Goal: Find specific fact

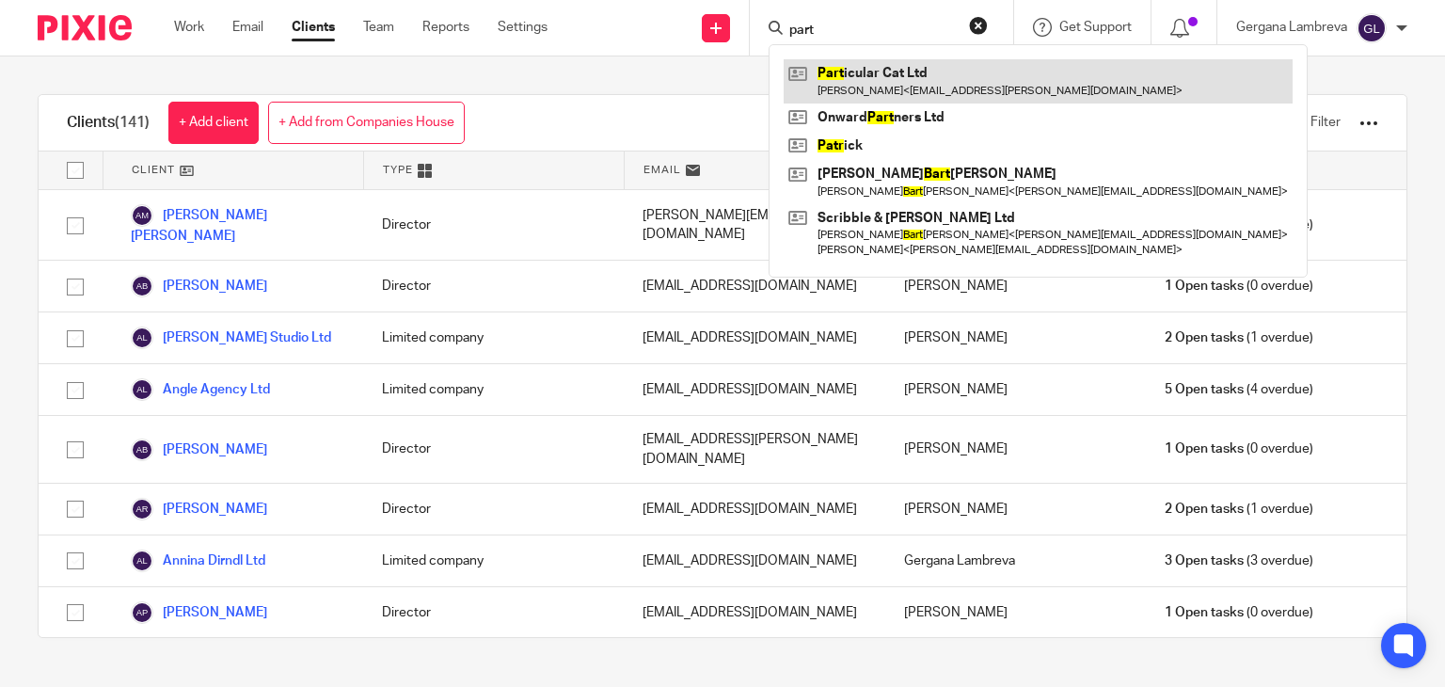
type input "part"
click at [904, 82] on link at bounding box center [1038, 80] width 509 height 43
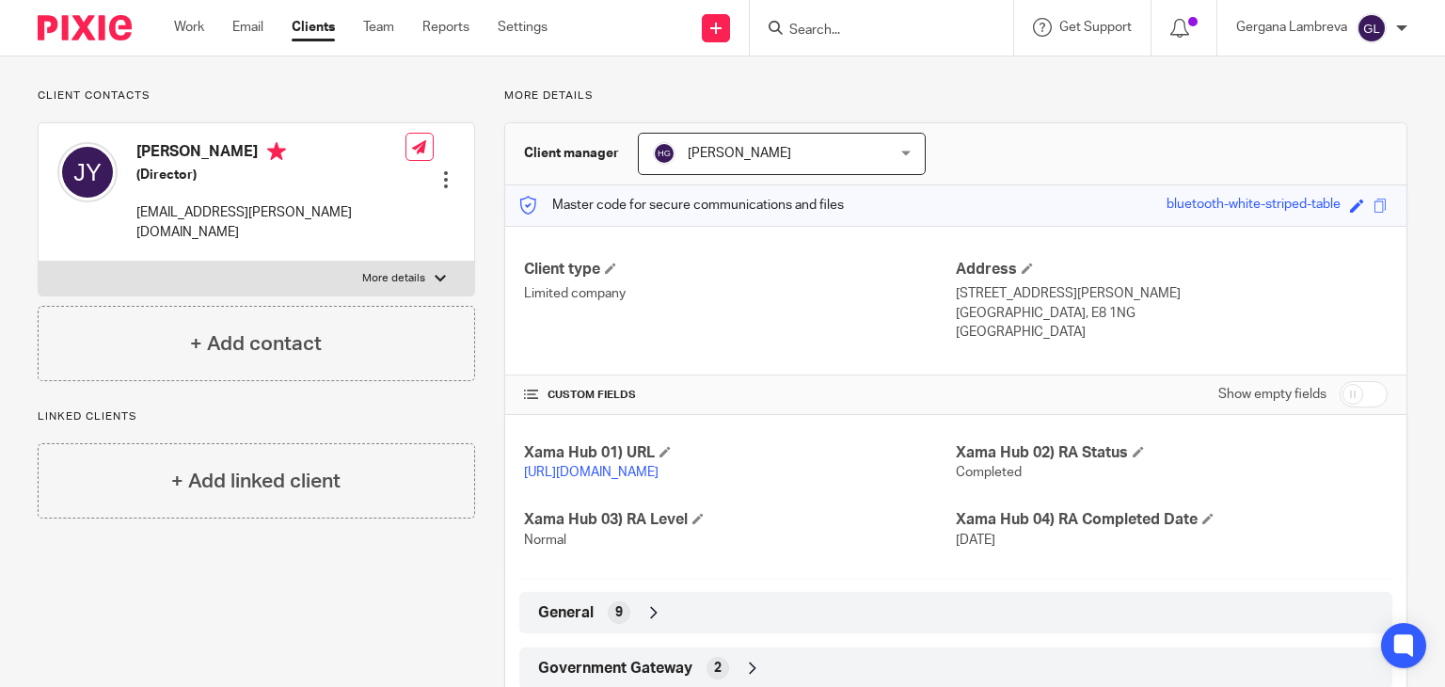
scroll to position [250, 0]
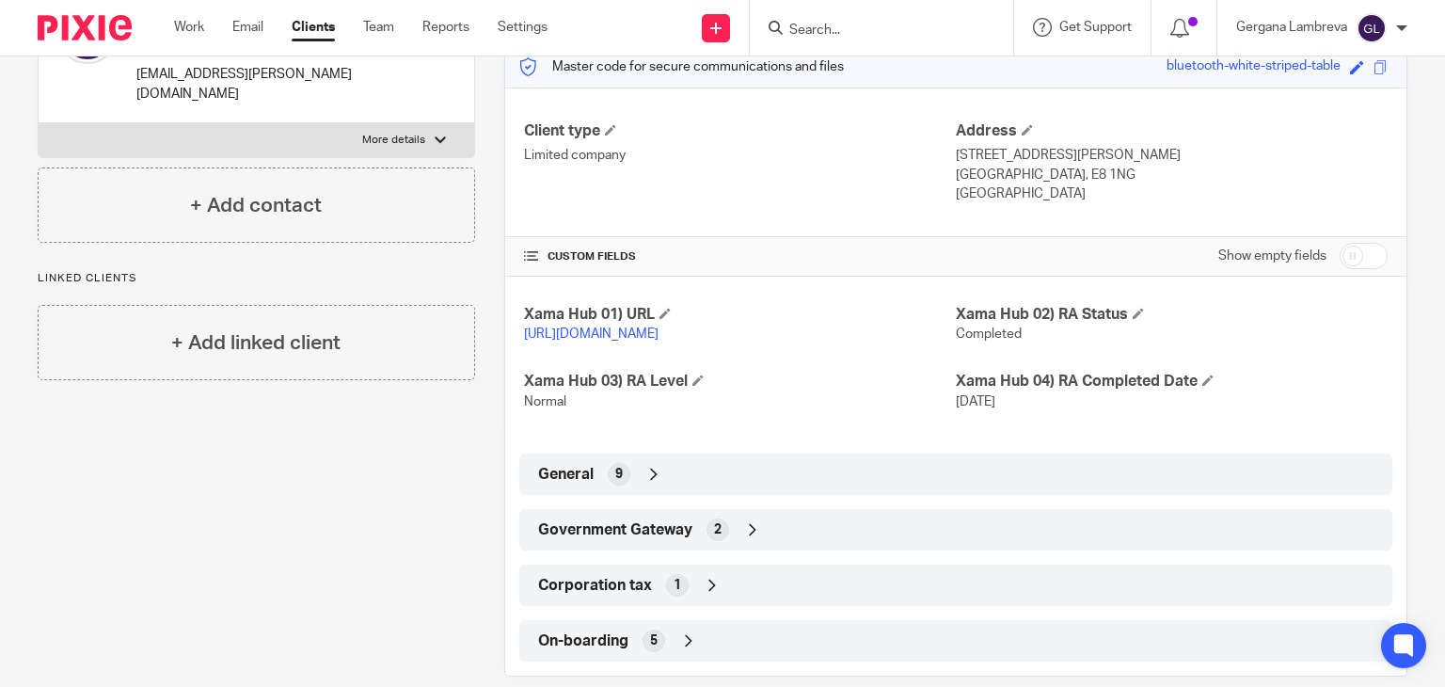
click at [782, 546] on div "Government Gateway 2" at bounding box center [956, 530] width 845 height 32
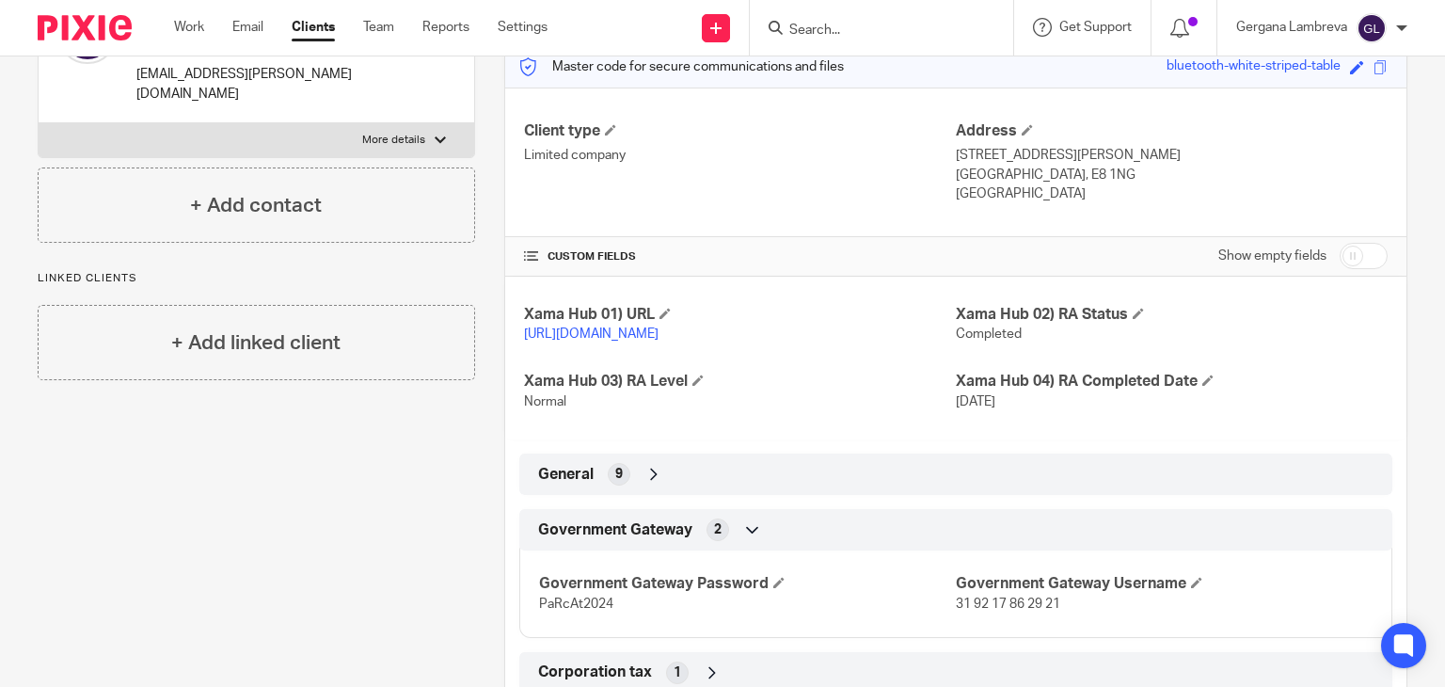
click at [745, 490] on div "General 9" at bounding box center [956, 474] width 845 height 32
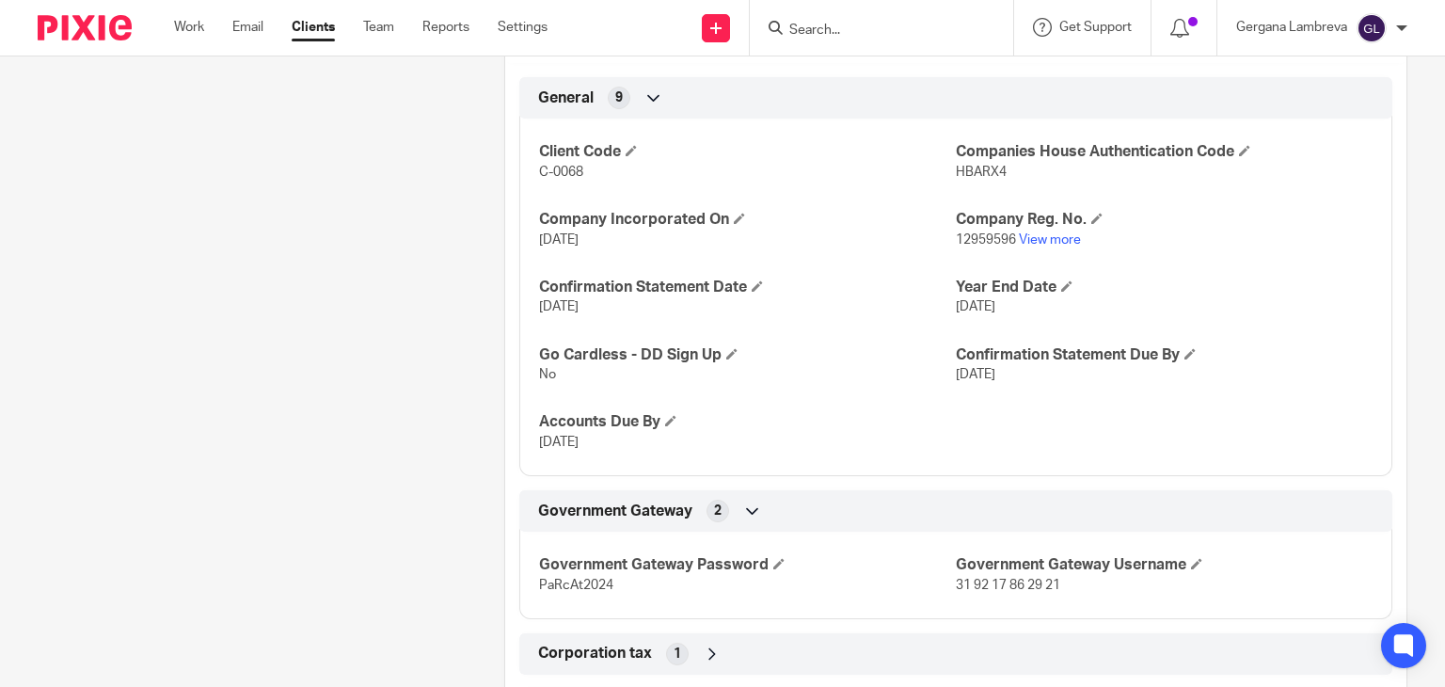
scroll to position [741, 0]
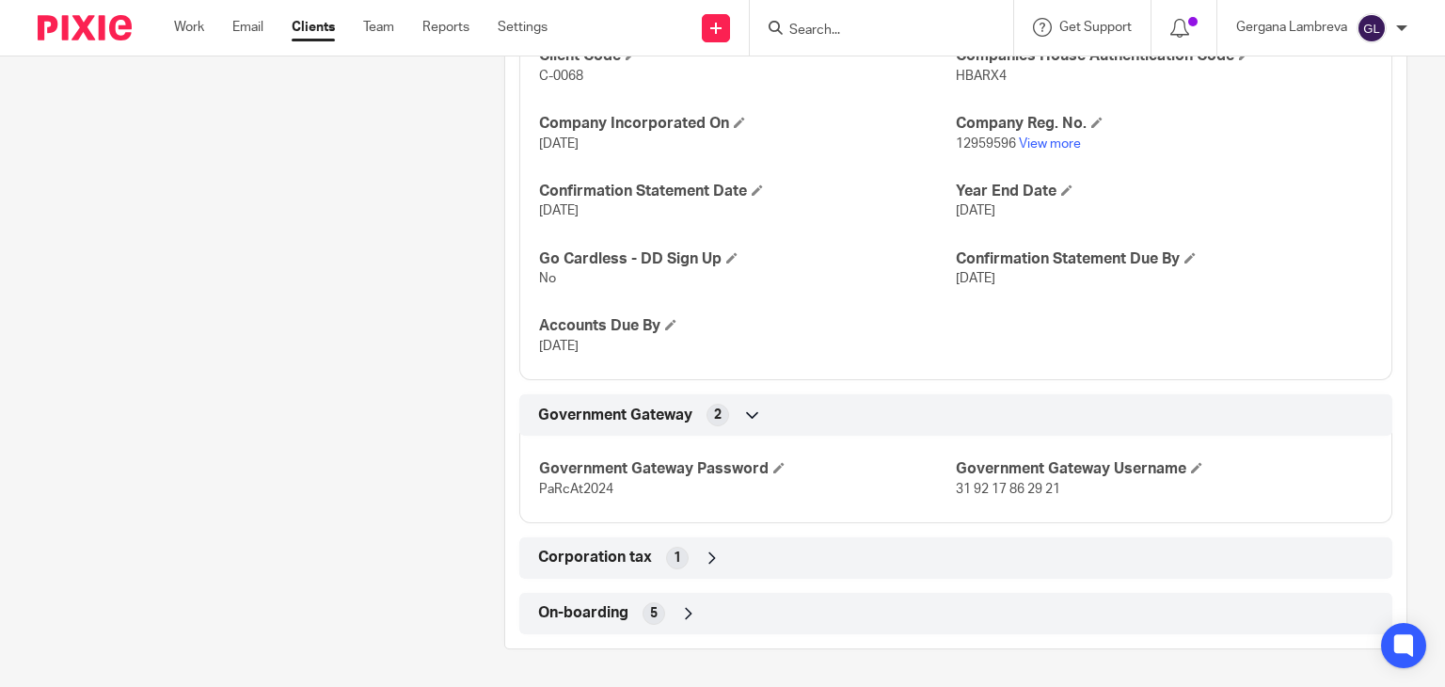
click at [768, 557] on div "Corporation tax 1" at bounding box center [956, 558] width 845 height 32
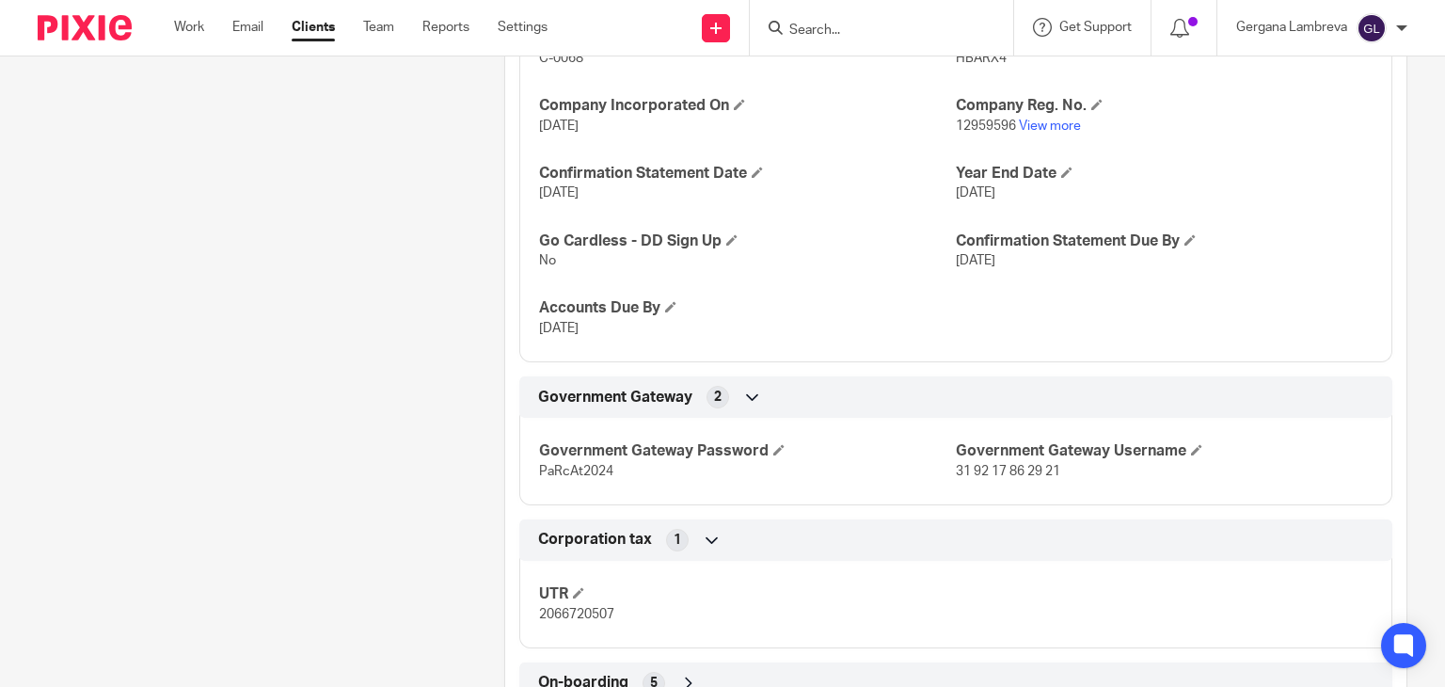
scroll to position [828, 0]
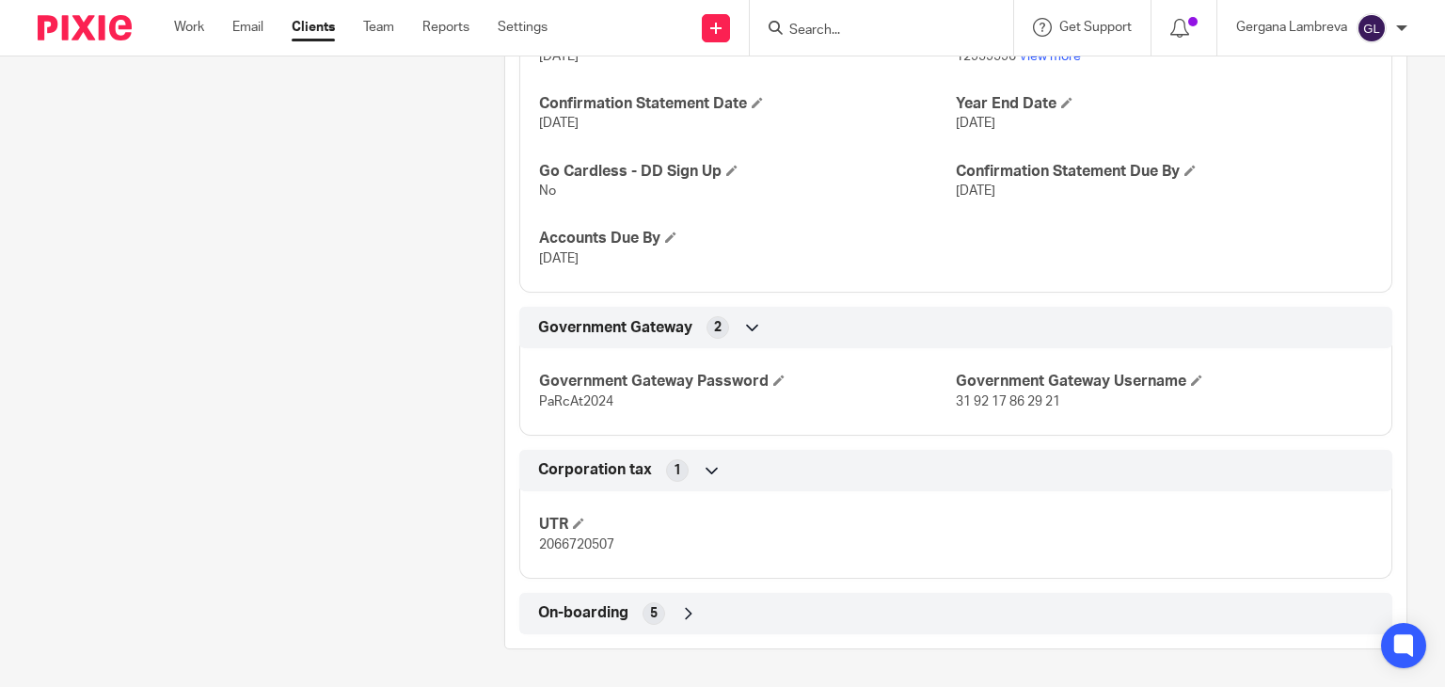
click at [730, 603] on div "On-boarding 5" at bounding box center [956, 614] width 845 height 32
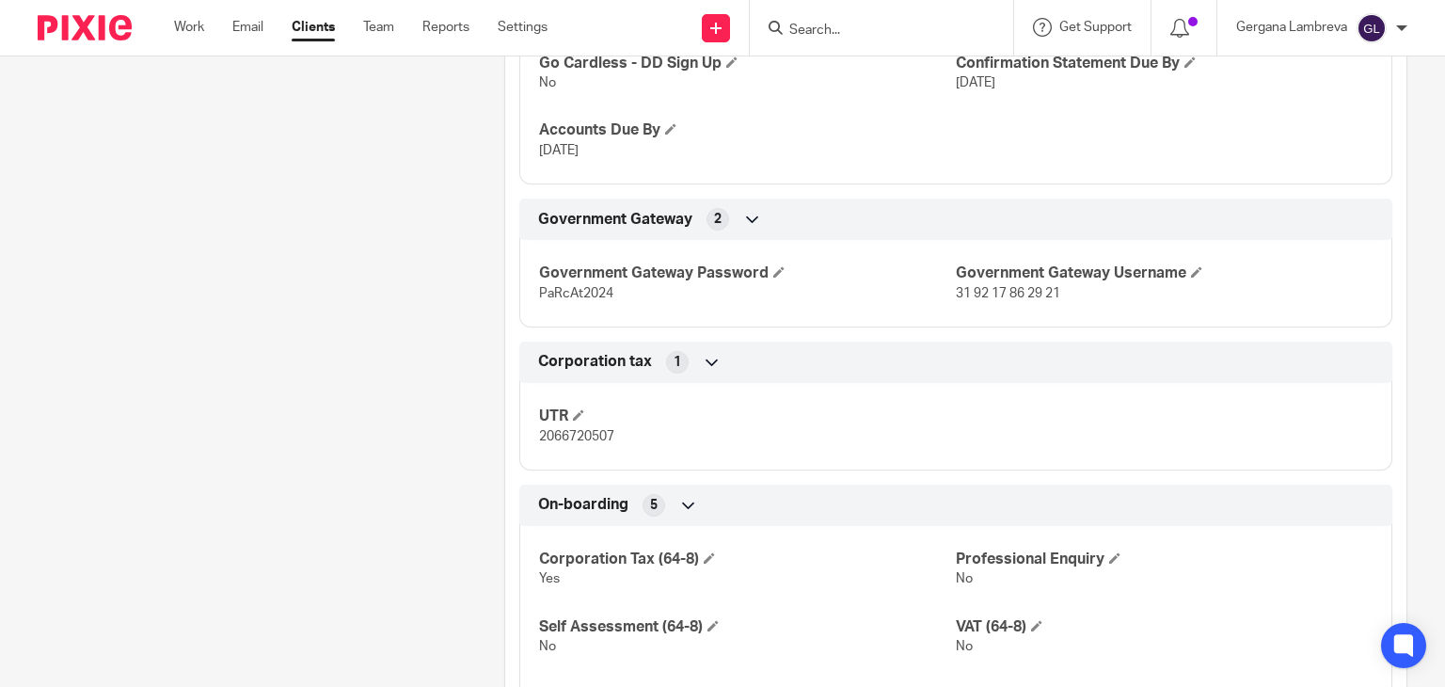
scroll to position [1050, 0]
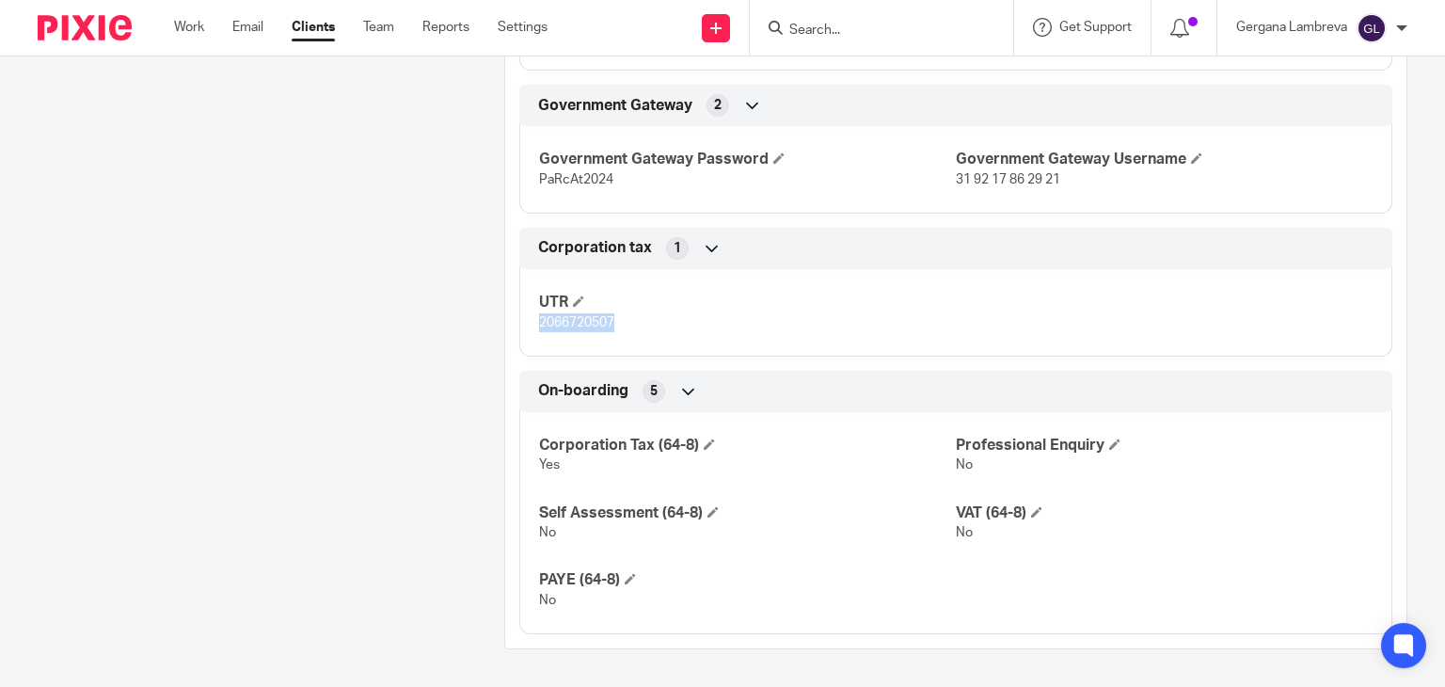
drag, startPoint x: 625, startPoint y: 324, endPoint x: 535, endPoint y: 320, distance: 90.4
click at [539, 320] on p "2066720507" at bounding box center [747, 322] width 417 height 19
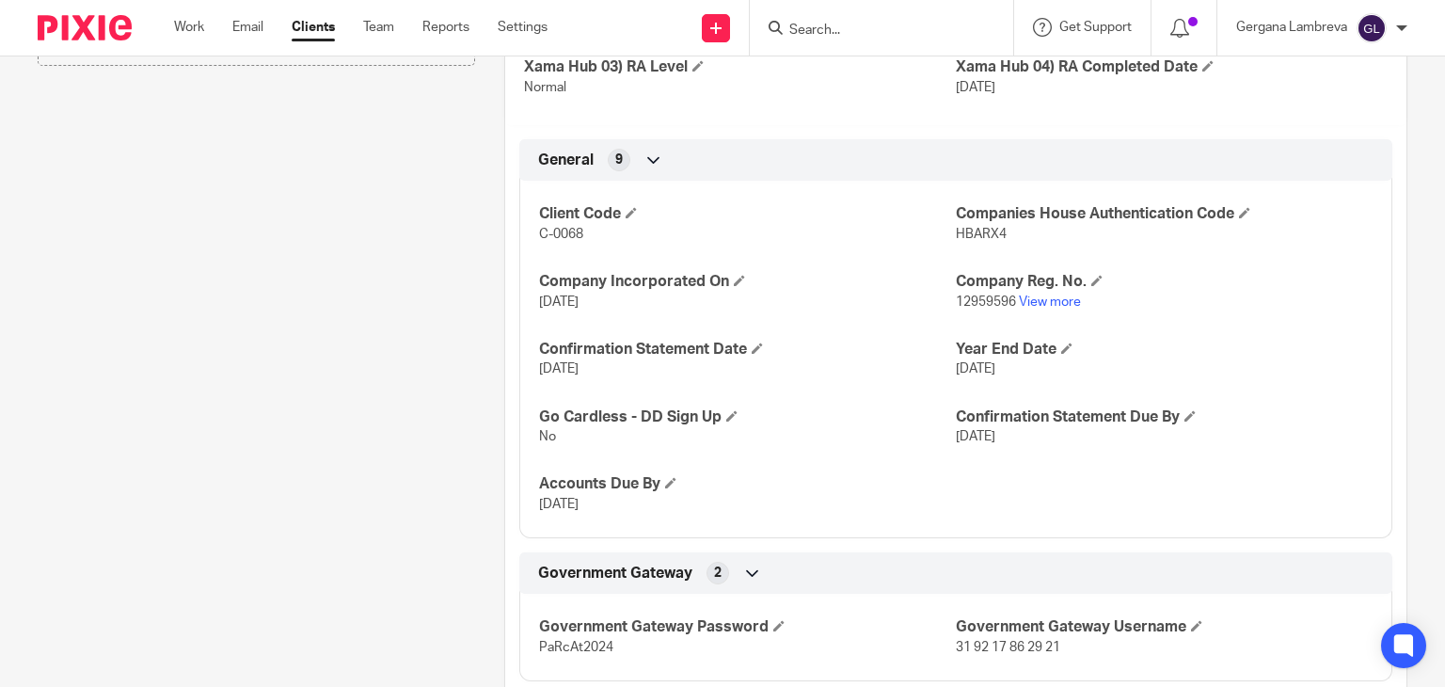
scroll to position [548, 0]
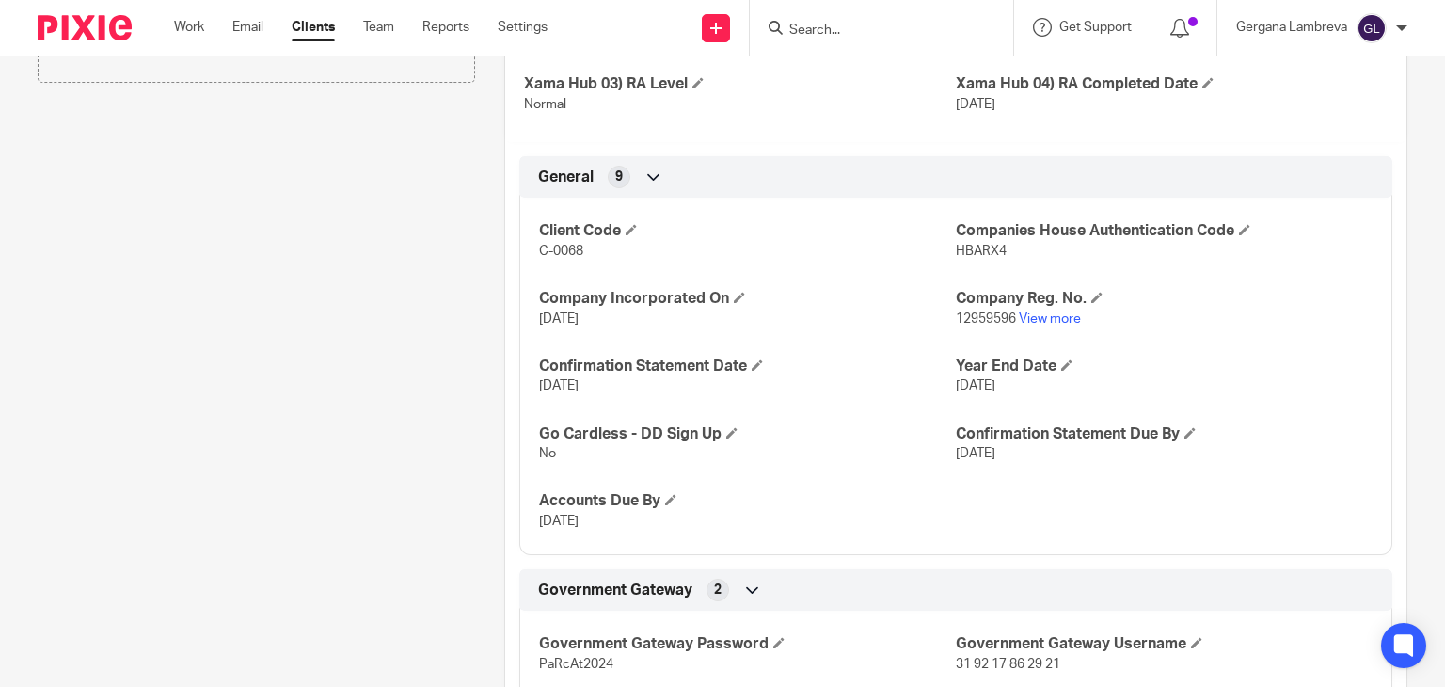
click at [999, 326] on span "12959596" at bounding box center [986, 318] width 60 height 13
copy p "12959596"
